Goal: Task Accomplishment & Management: Manage account settings

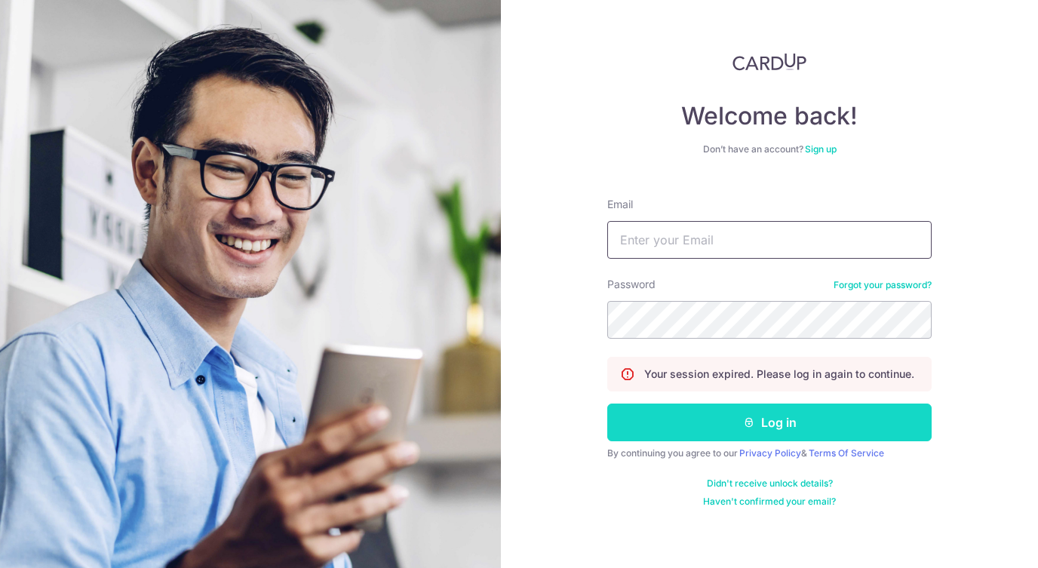
type input "[EMAIL_ADDRESS][DOMAIN_NAME]"
click at [836, 421] on button "Log in" at bounding box center [769, 422] width 324 height 38
